Goal: Task Accomplishment & Management: Use online tool/utility

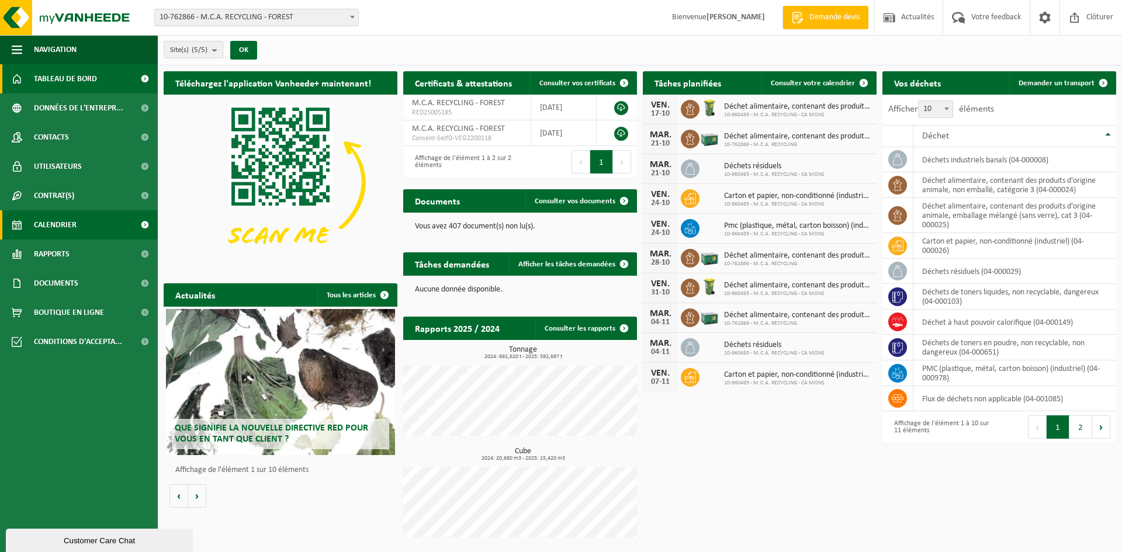
click at [61, 228] on span "Calendrier" at bounding box center [55, 224] width 43 height 29
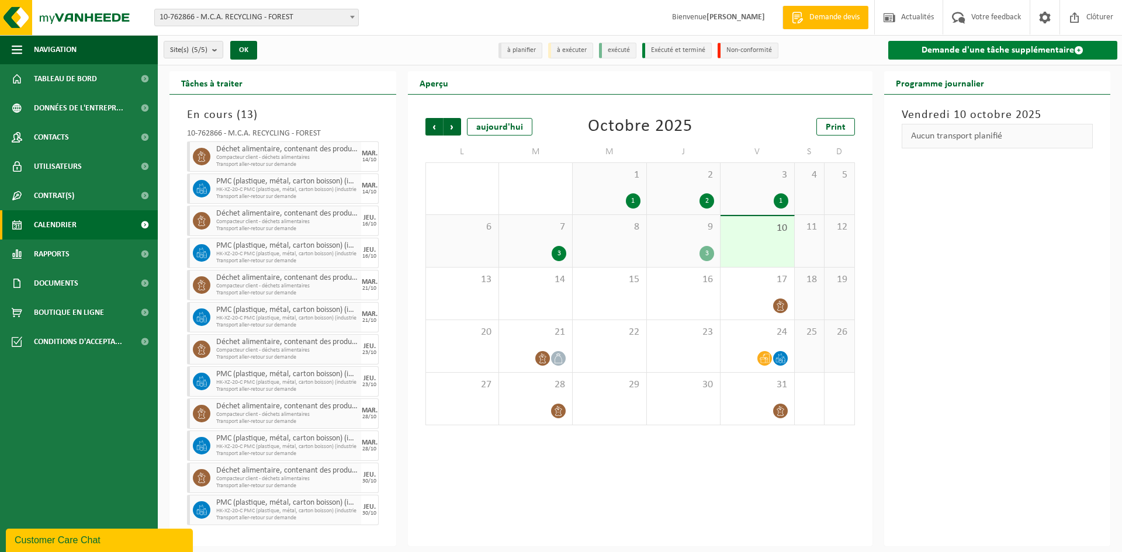
click at [993, 50] on link "Demande d'une tâche supplémentaire" at bounding box center [1003, 50] width 230 height 19
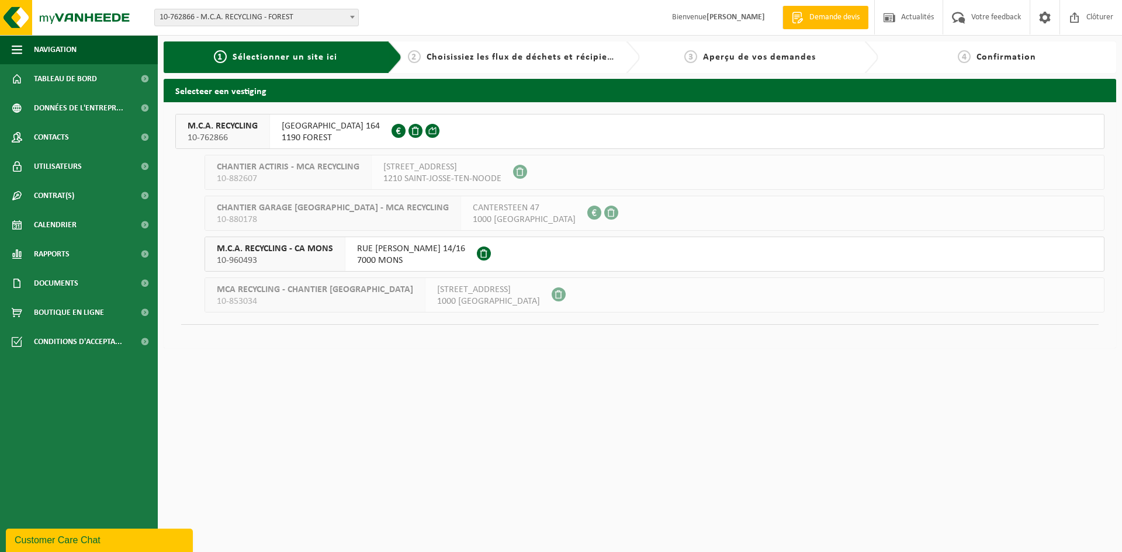
click at [328, 136] on span "1190 FOREST" at bounding box center [331, 138] width 98 height 12
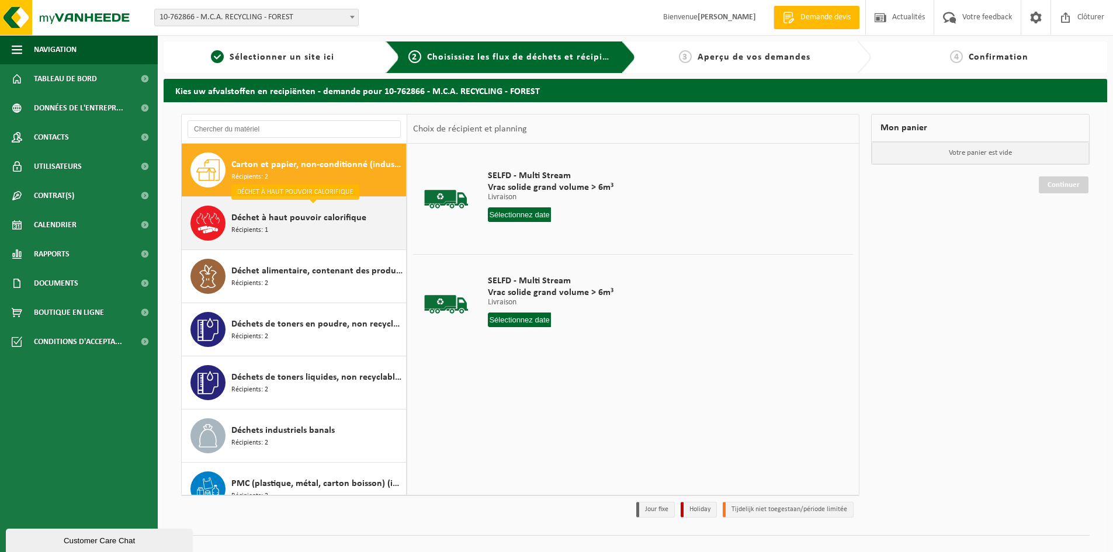
click at [307, 226] on div "Déchet à haut pouvoir calorifique Récipients: 1" at bounding box center [317, 223] width 172 height 35
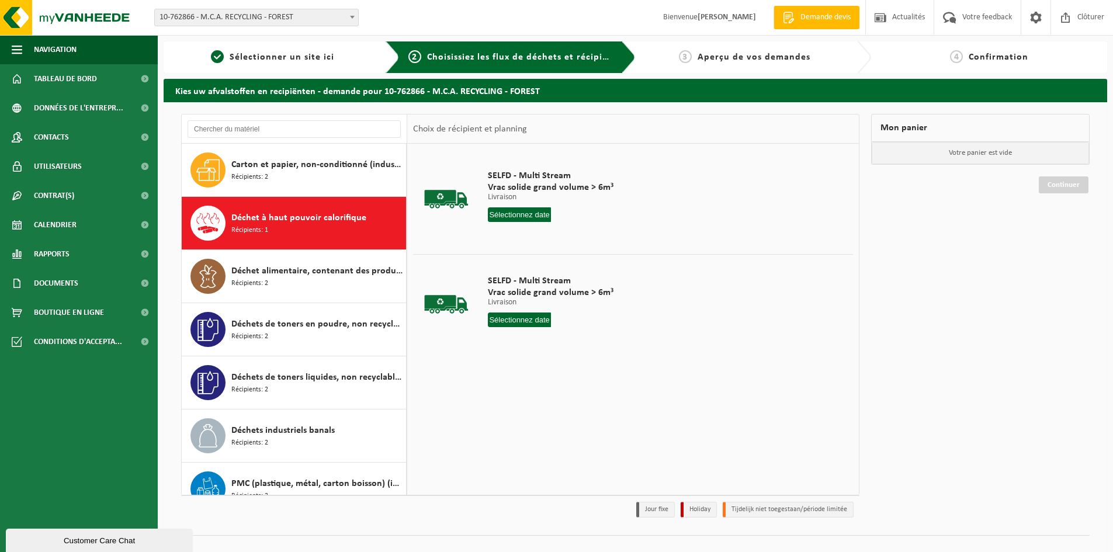
scroll to position [20, 0]
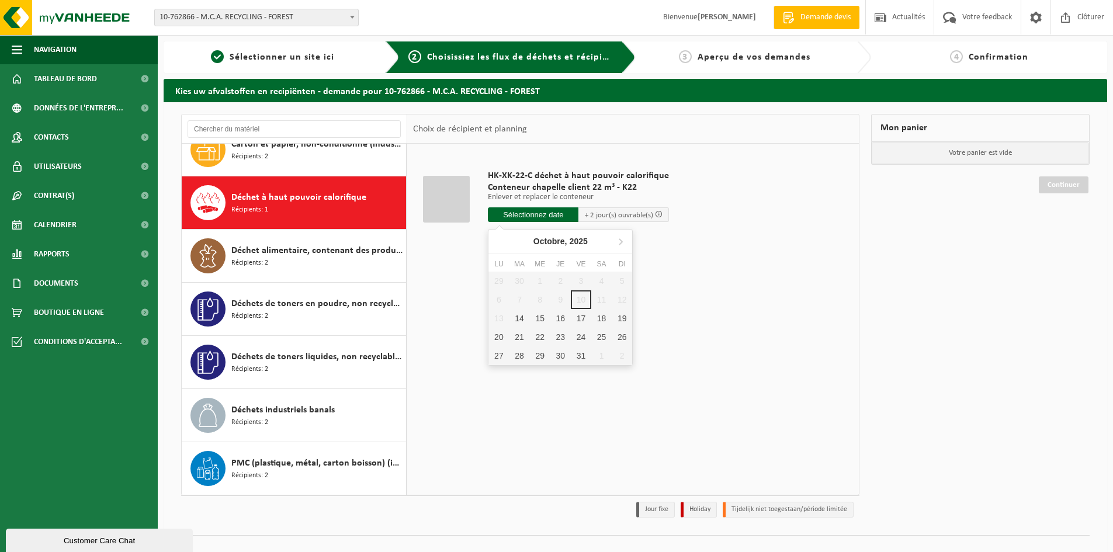
click at [542, 220] on input "text" at bounding box center [533, 214] width 91 height 15
click at [520, 315] on div "14" at bounding box center [519, 318] width 20 height 19
type input "à partir de 2025-10-14"
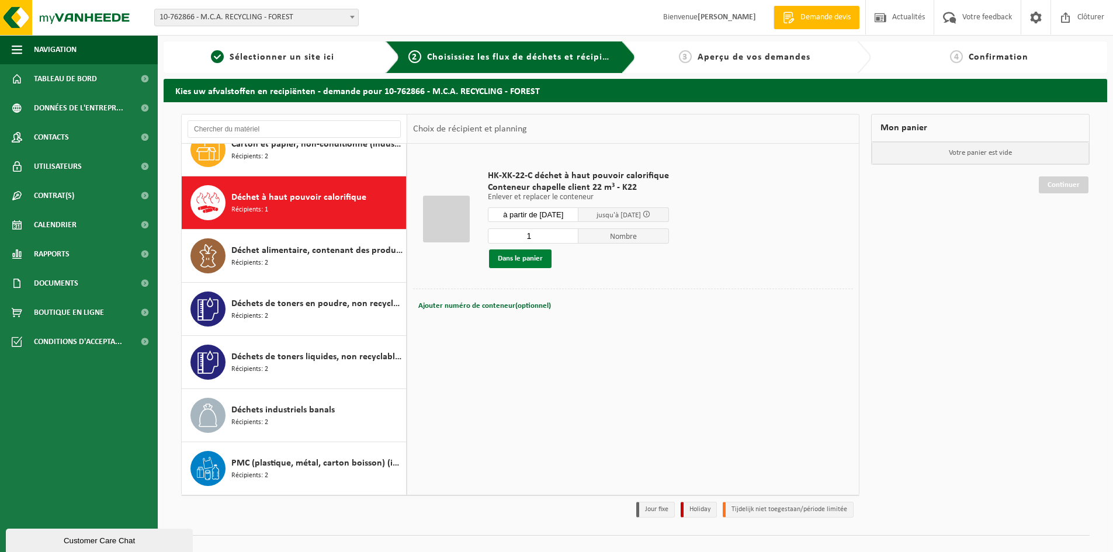
click at [519, 264] on button "Dans le panier" at bounding box center [520, 258] width 63 height 19
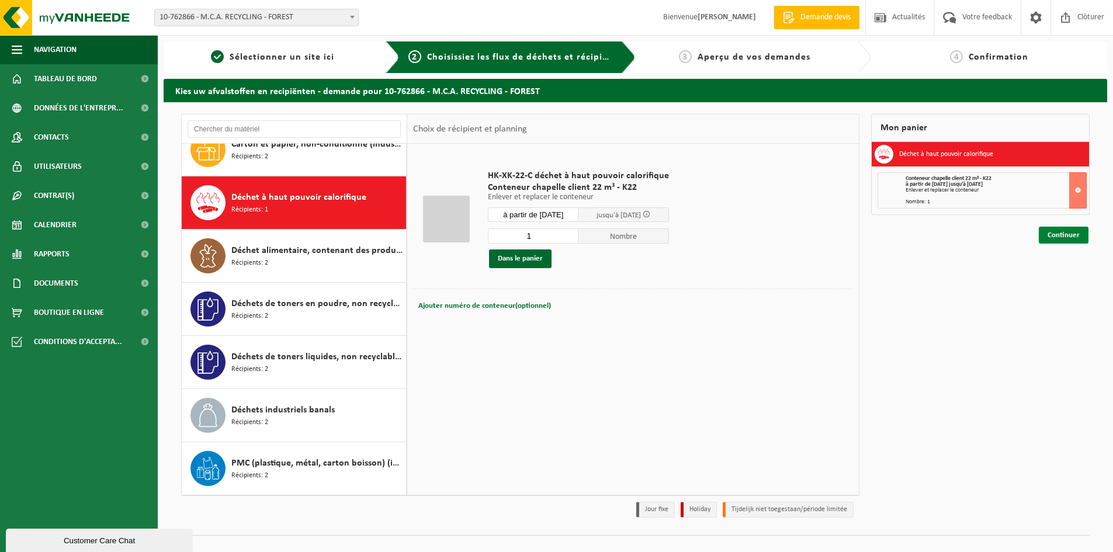
click at [1049, 238] on link "Continuer" at bounding box center [1064, 235] width 50 height 17
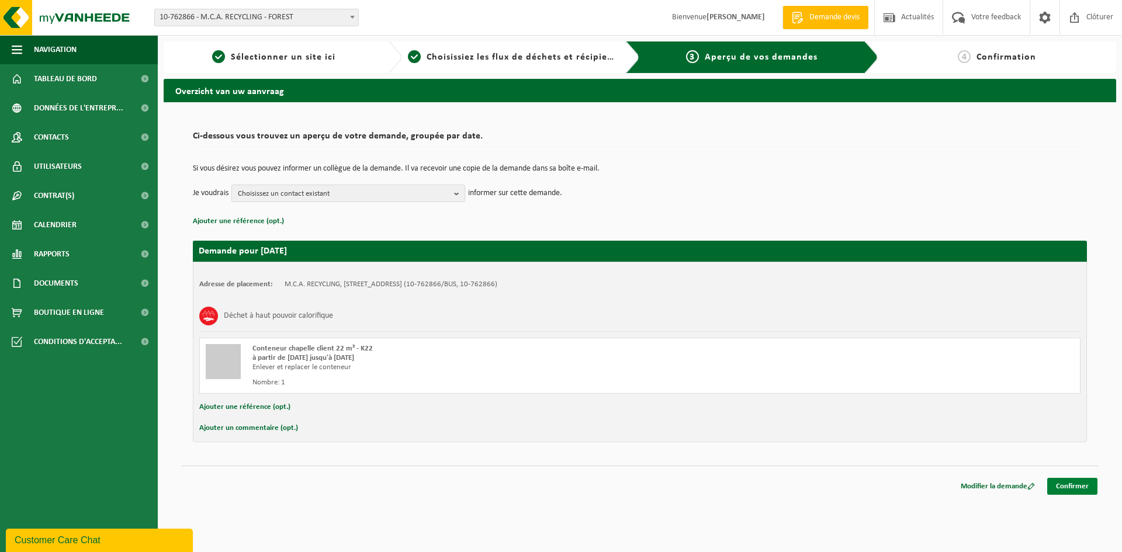
click at [1066, 484] on link "Confirmer" at bounding box center [1072, 486] width 50 height 17
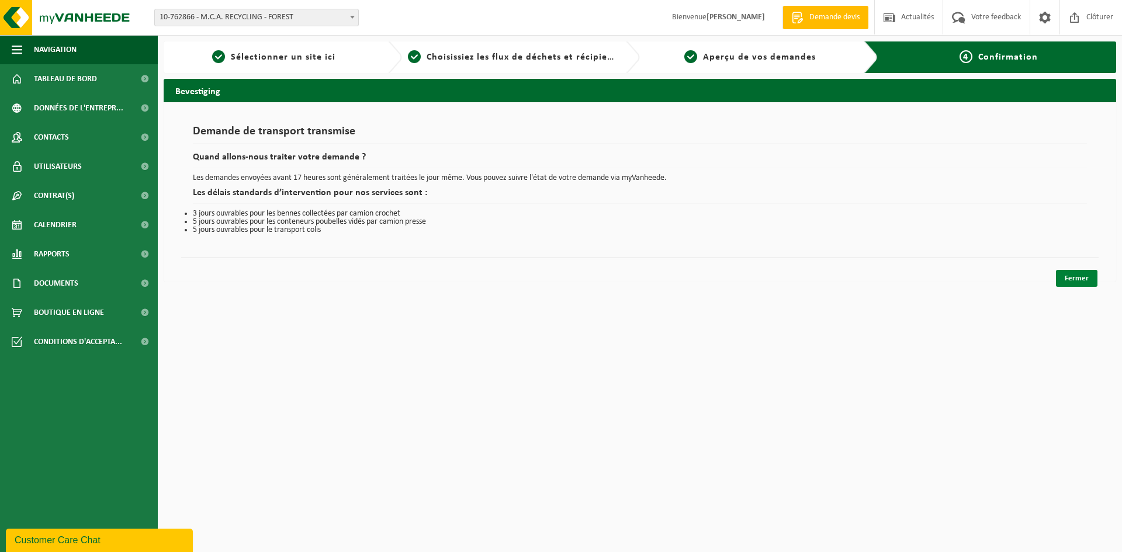
click at [1085, 277] on link "Fermer" at bounding box center [1076, 278] width 41 height 17
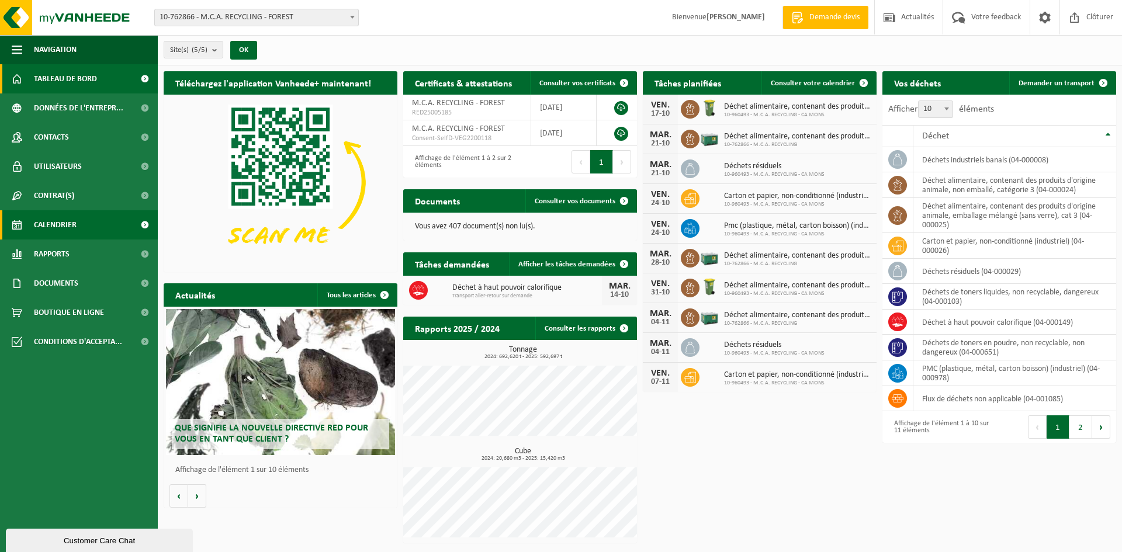
click at [88, 233] on link "Calendrier" at bounding box center [79, 224] width 158 height 29
